Goal: Navigation & Orientation: Find specific page/section

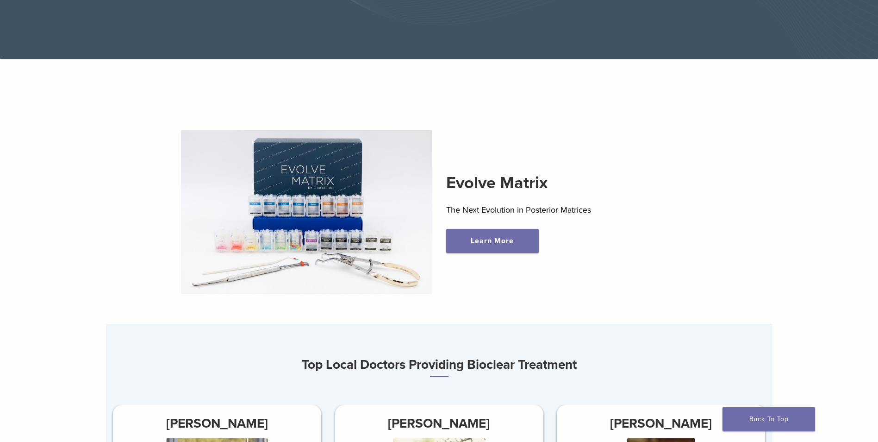
scroll to position [278, 0]
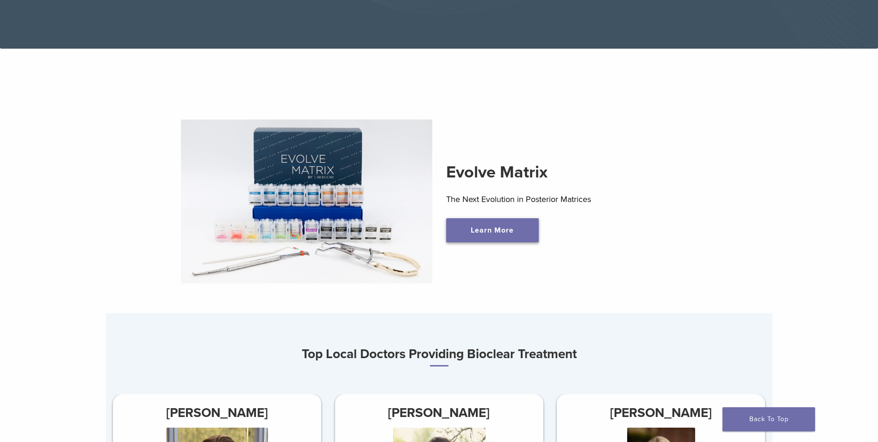
click at [487, 230] on link "Learn More" at bounding box center [492, 230] width 93 height 24
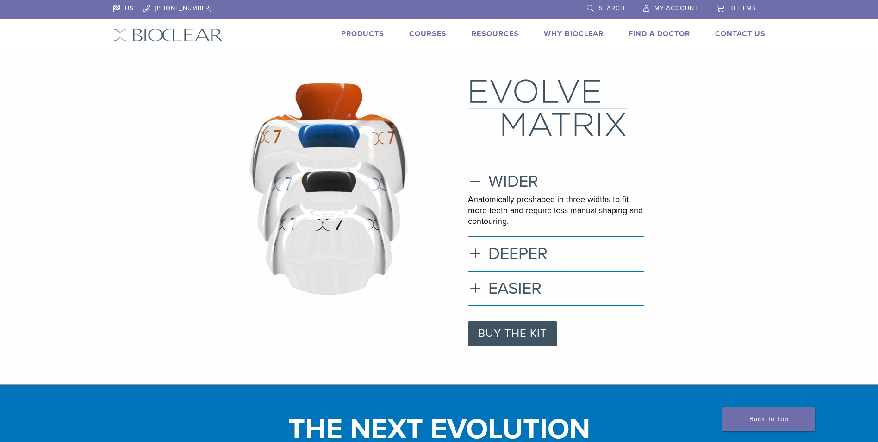
click at [360, 34] on link "Products" at bounding box center [362, 33] width 43 height 9
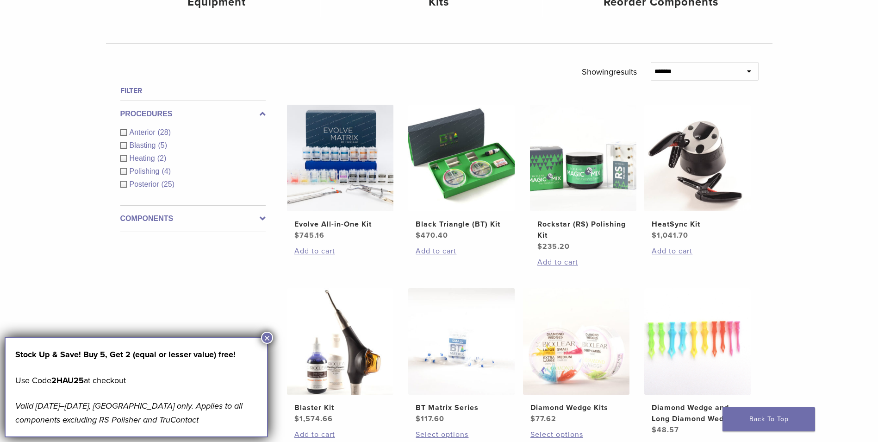
scroll to position [139, 0]
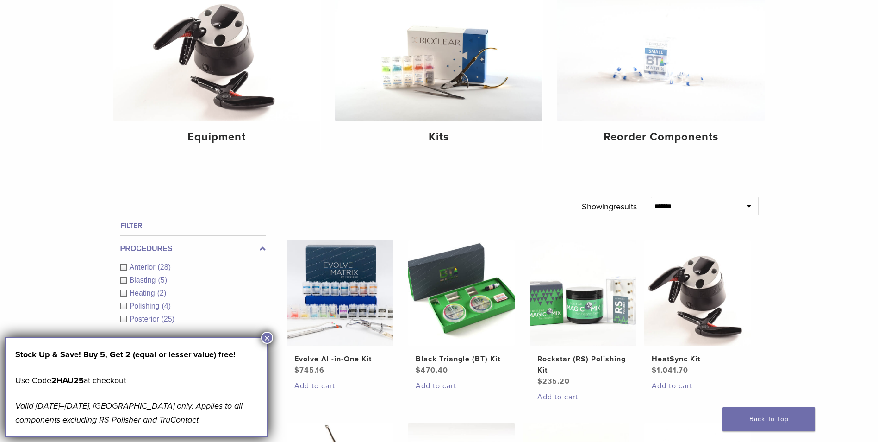
click at [264, 335] on button "×" at bounding box center [267, 337] width 12 height 12
